Goal: Task Accomplishment & Management: Complete application form

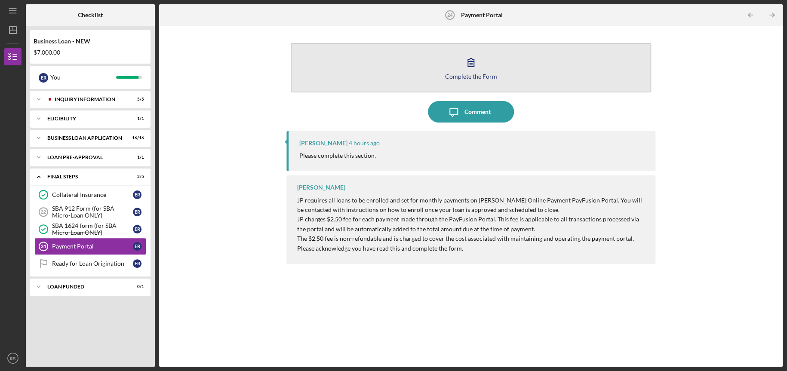
click at [487, 65] on button "Complete the Form Form" at bounding box center [471, 67] width 361 height 49
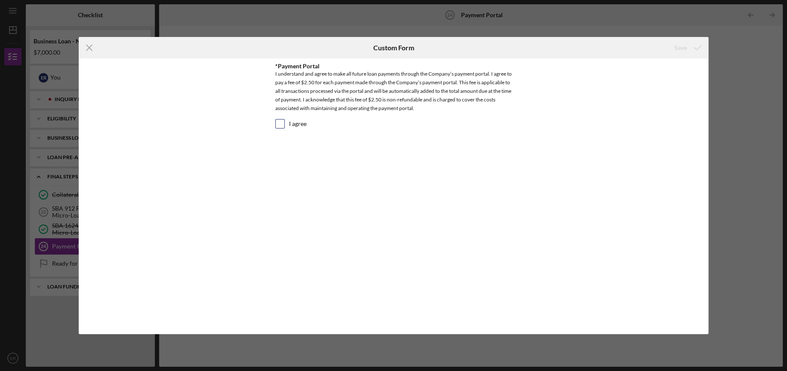
click at [284, 125] on input "I agree" at bounding box center [280, 124] width 9 height 9
checkbox input "true"
click at [676, 49] on div "Save" at bounding box center [681, 47] width 12 height 17
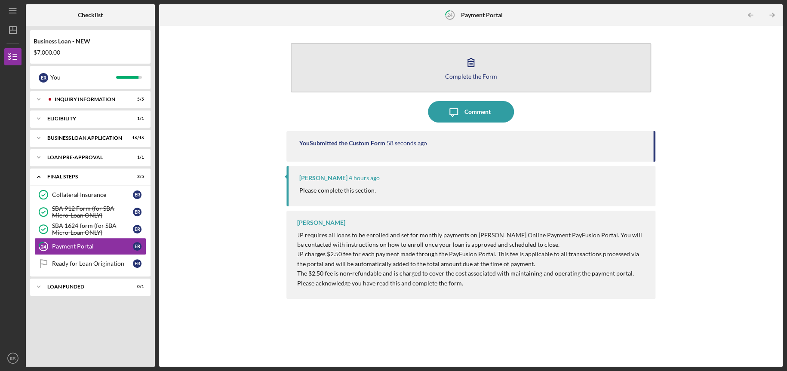
click at [447, 71] on button "Complete the Form Form" at bounding box center [471, 67] width 361 height 49
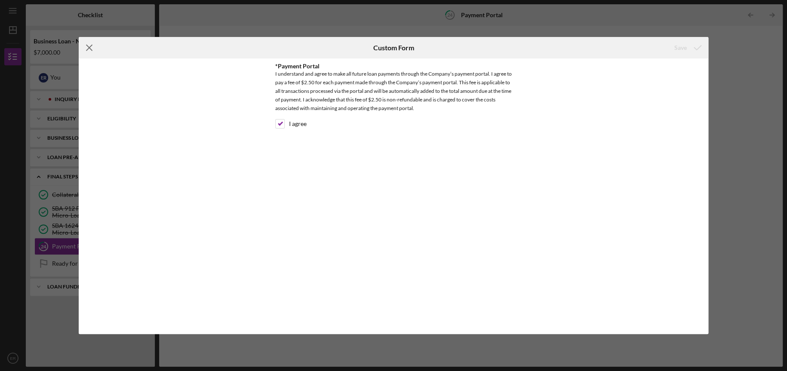
click at [86, 51] on icon "Icon/Menu Close" at bounding box center [90, 48] width 22 height 22
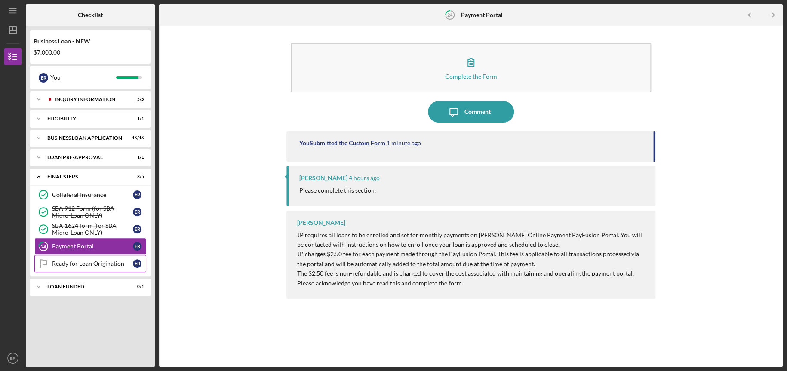
click at [92, 265] on div "Ready for Loan Origination" at bounding box center [92, 263] width 81 height 7
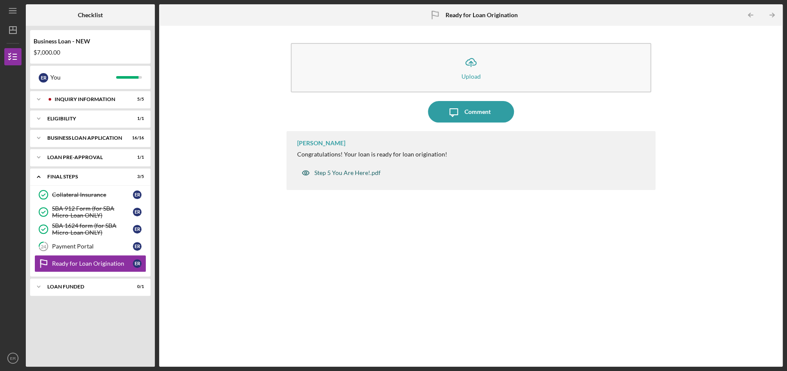
click at [340, 172] on div "Step 5 You Are Here!.pdf" at bounding box center [348, 173] width 66 height 7
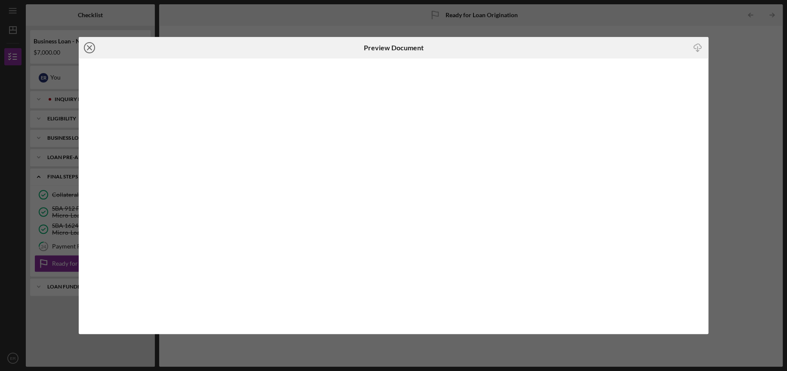
click at [94, 50] on circle at bounding box center [89, 48] width 10 height 10
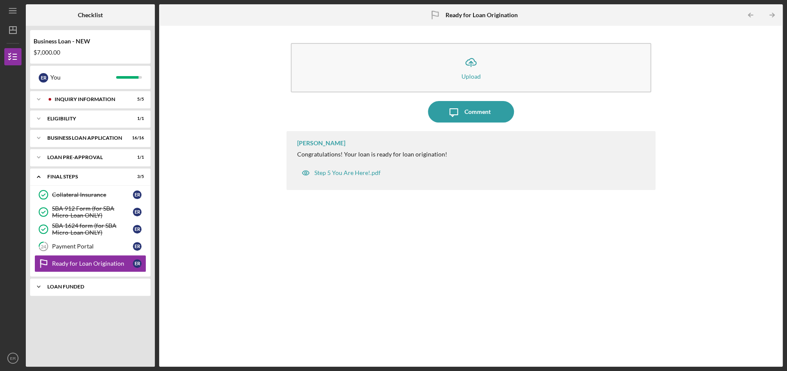
click at [92, 292] on div "Icon/Expander LOAN FUNDED 0 / 1" at bounding box center [90, 286] width 120 height 17
click at [81, 308] on div "Loan Funded!" at bounding box center [92, 305] width 81 height 7
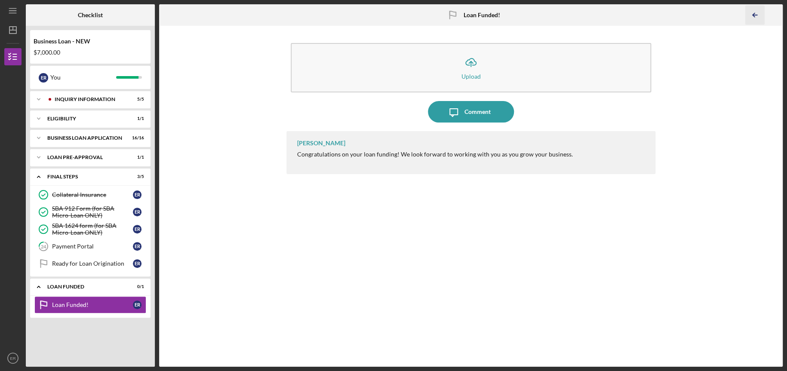
click at [759, 14] on icon "Icon/Table Pagination Arrow" at bounding box center [754, 15] width 19 height 19
